Goal: Task Accomplishment & Management: Manage account settings

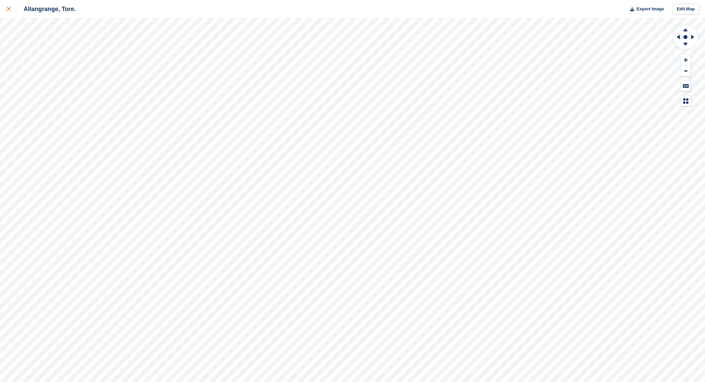
click at [9, 8] on icon at bounding box center [9, 9] width 4 height 4
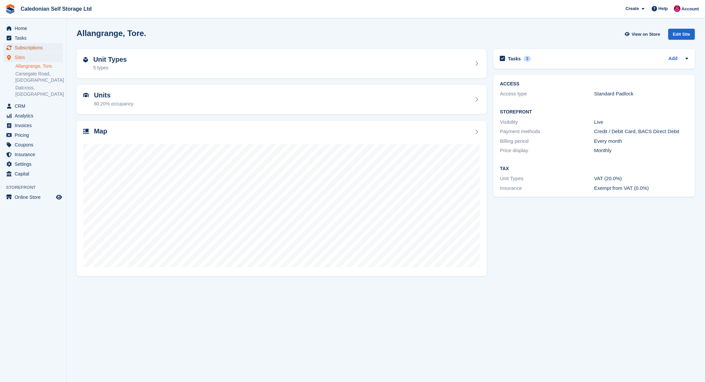
click at [27, 45] on span "Subscriptions" at bounding box center [35, 47] width 40 height 9
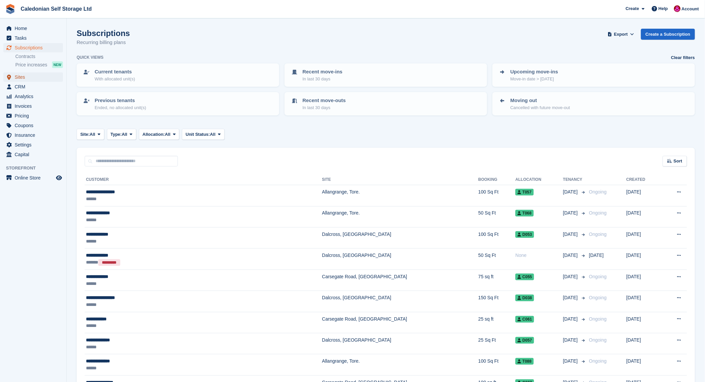
click at [22, 76] on span "Sites" at bounding box center [35, 76] width 40 height 9
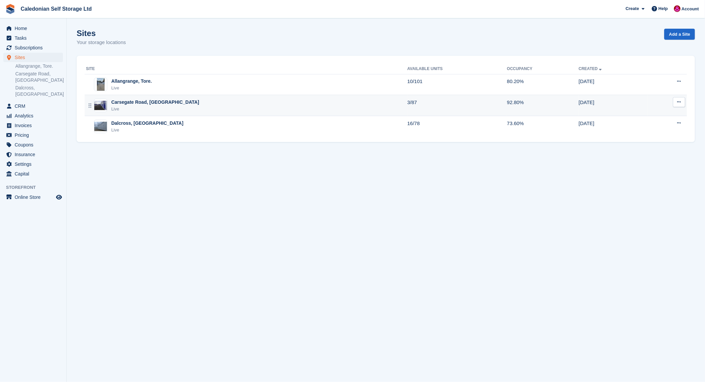
click at [134, 102] on div "Carsegate Road, [GEOGRAPHIC_DATA]" at bounding box center [155, 102] width 88 height 7
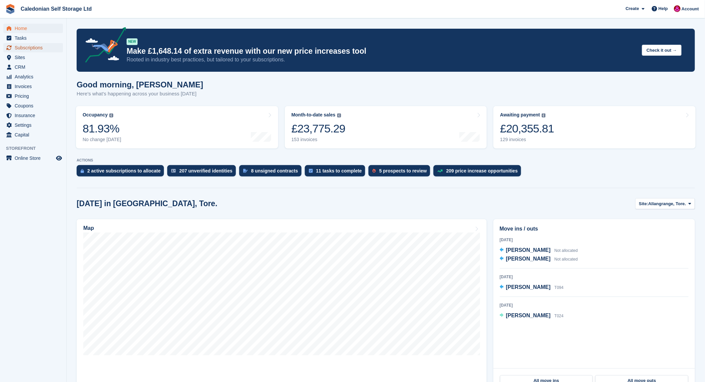
click at [28, 50] on span "Subscriptions" at bounding box center [35, 47] width 40 height 9
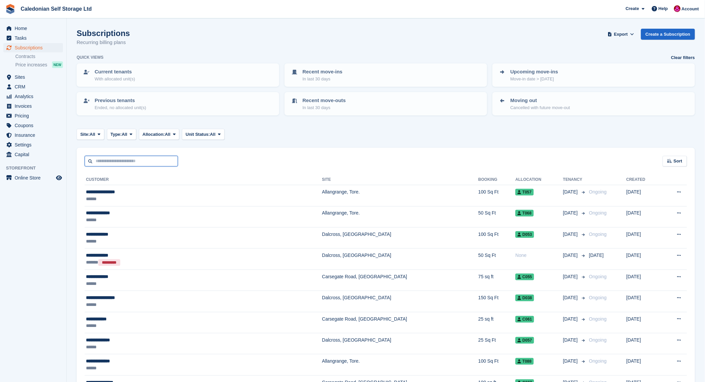
click at [118, 158] on input "text" at bounding box center [131, 161] width 93 height 11
type input "*********"
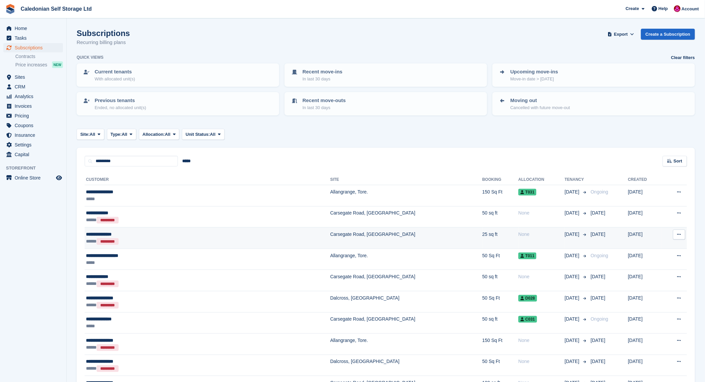
click at [102, 233] on div "**********" at bounding box center [154, 234] width 136 height 7
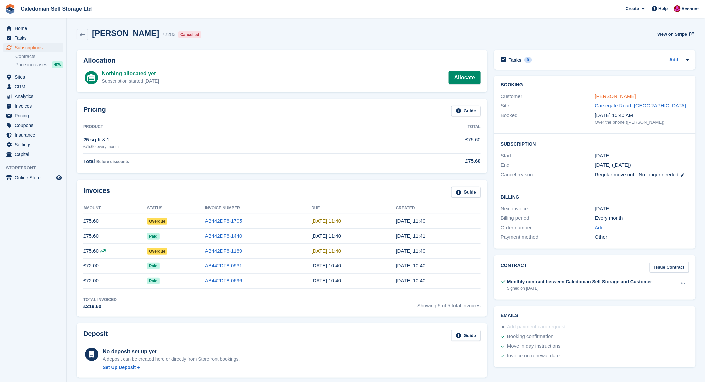
click at [625, 94] on link "[PERSON_NAME]" at bounding box center [615, 96] width 41 height 6
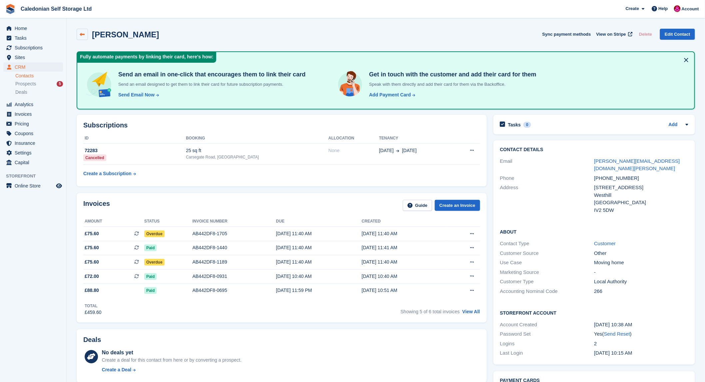
click at [82, 31] on link at bounding box center [82, 34] width 11 height 11
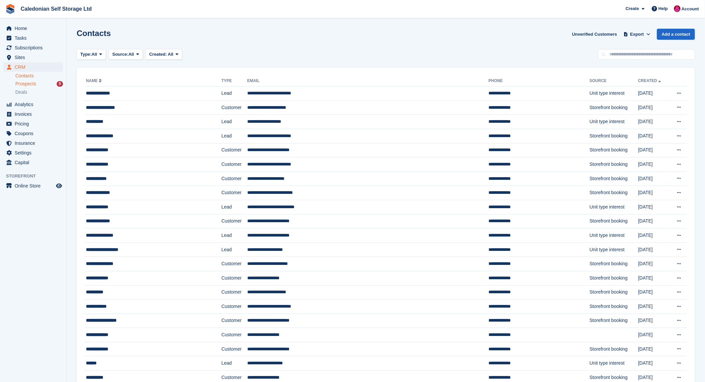
click at [27, 84] on span "Prospects" at bounding box center [25, 84] width 21 height 6
